Goal: Download file/media

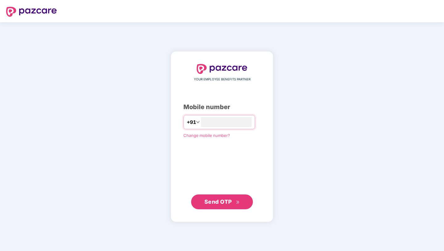
type input "**********"
click at [220, 204] on span "Send OTP" at bounding box center [217, 201] width 27 height 6
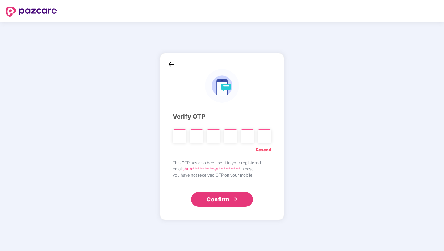
type input "*"
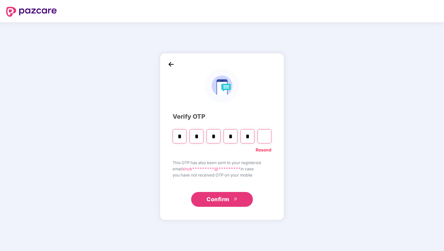
type input "*"
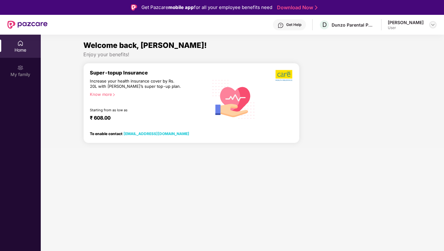
click at [433, 28] on div at bounding box center [432, 24] width 7 height 7
click at [386, 58] on div "Shubhashree Sarkar" at bounding box center [399, 56] width 36 height 6
click at [346, 26] on div "Dunzo Parental Policy" at bounding box center [353, 25] width 43 height 6
click at [104, 96] on div "Know more" at bounding box center [147, 94] width 115 height 4
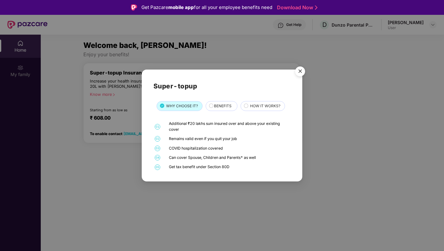
click at [300, 73] on img "Close" at bounding box center [300, 72] width 17 height 17
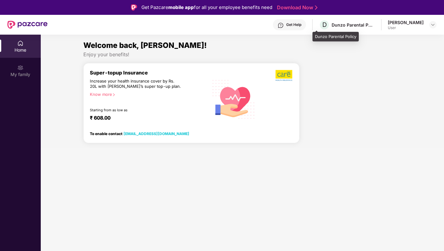
click at [346, 28] on div "D Dunzo Parental Policy" at bounding box center [347, 24] width 56 height 11
click at [297, 6] on link "Download Now" at bounding box center [296, 7] width 39 height 6
click at [302, 8] on link "Download Now" at bounding box center [296, 7] width 39 height 6
click at [430, 24] on img at bounding box center [432, 24] width 5 height 5
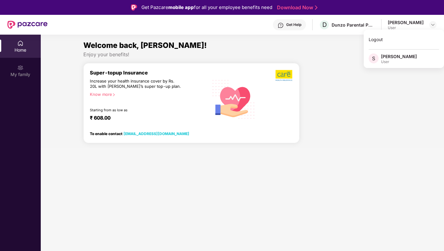
click at [149, 136] on div "To enable contact support@pazcare.com" at bounding box center [153, 132] width 126 height 8
